Goal: Information Seeking & Learning: Learn about a topic

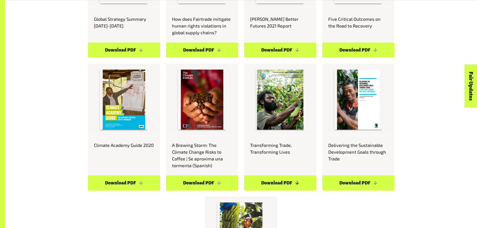
scroll to position [576, 0]
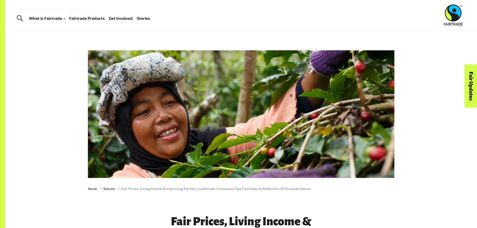
click at [220, 12] on div "For business Media Centre Partners Log In What is Fairtrade How Fairtrade works…" at bounding box center [123, 14] width 225 height 19
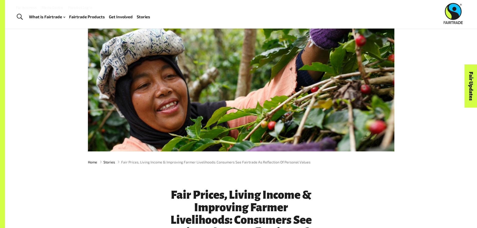
scroll to position [75, 0]
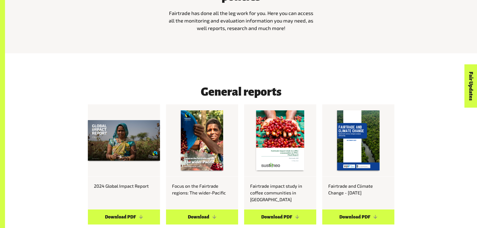
scroll to position [187, 0]
